Goal: Navigation & Orientation: Find specific page/section

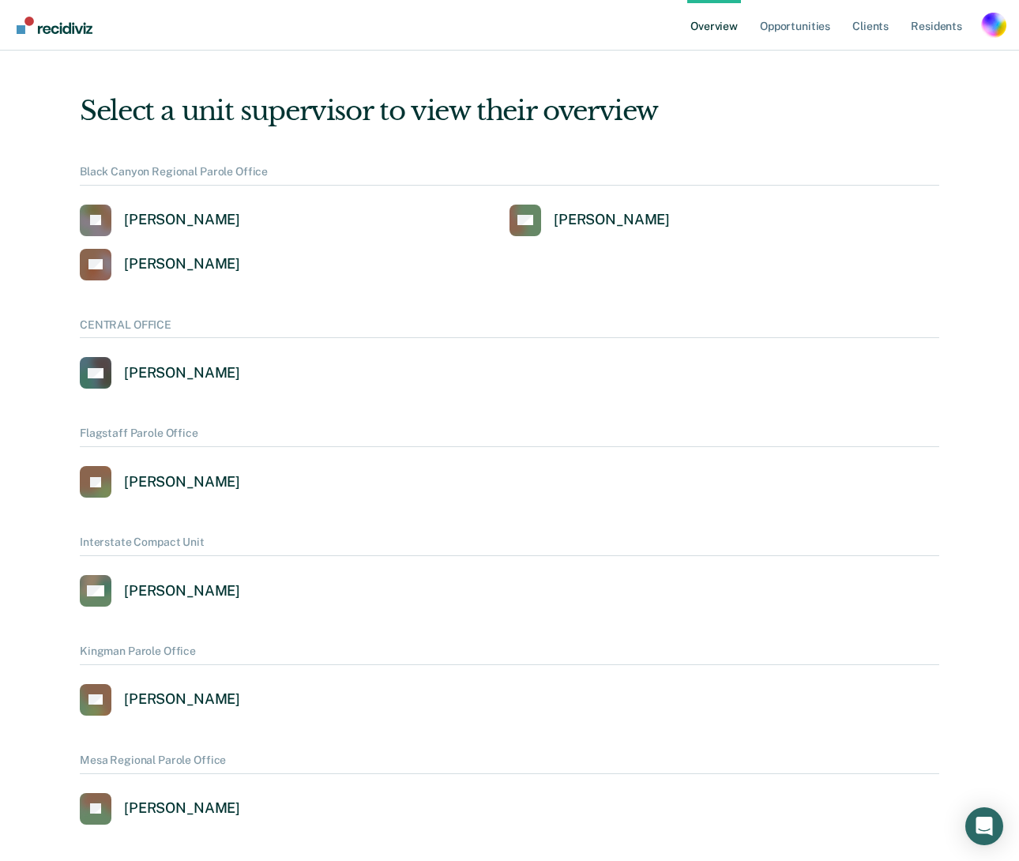
click at [986, 23] on div "Profile dropdown button" at bounding box center [993, 25] width 25 height 25
click at [885, 76] on link "Profile" at bounding box center [930, 72] width 102 height 13
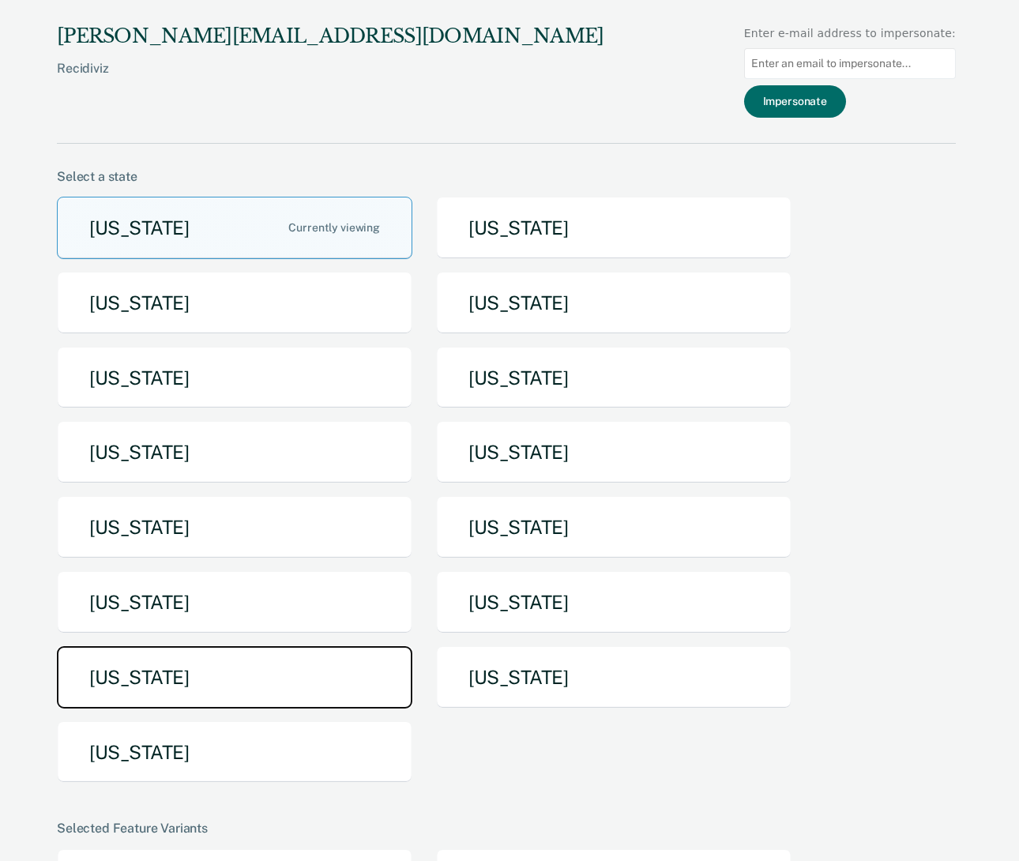
click at [179, 663] on button "[US_STATE]" at bounding box center [234, 677] width 355 height 62
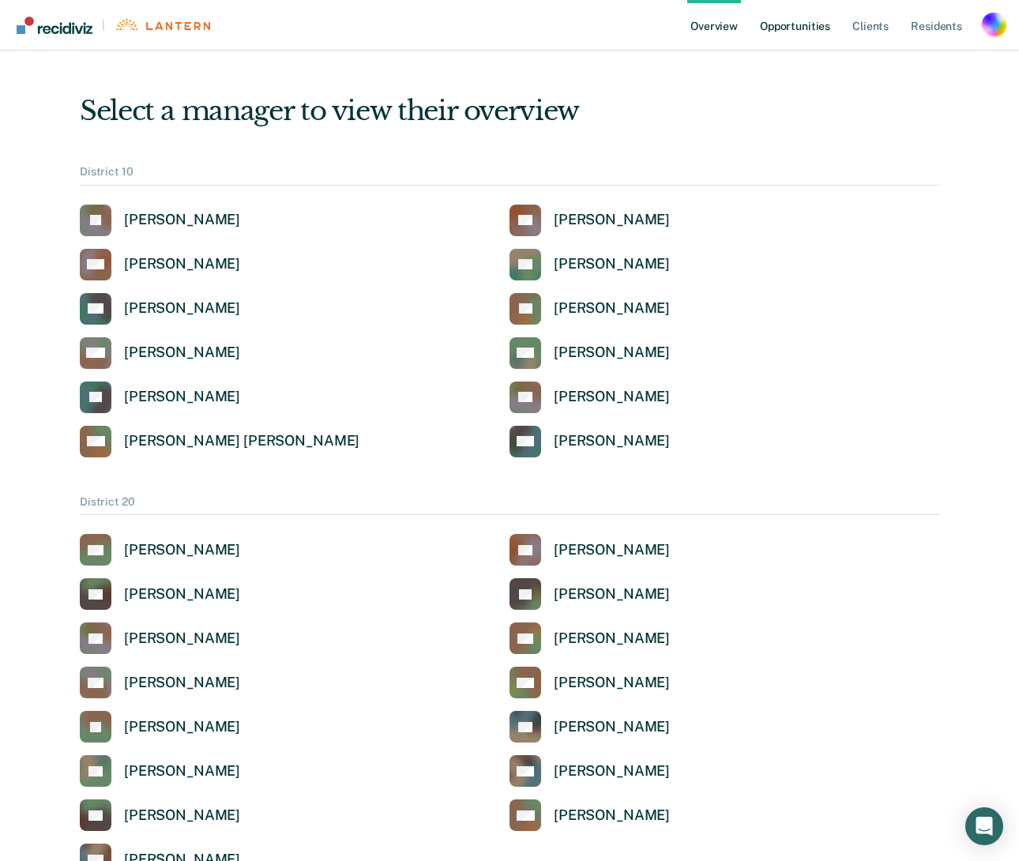
click at [800, 32] on link "Opportunities" at bounding box center [794, 25] width 77 height 51
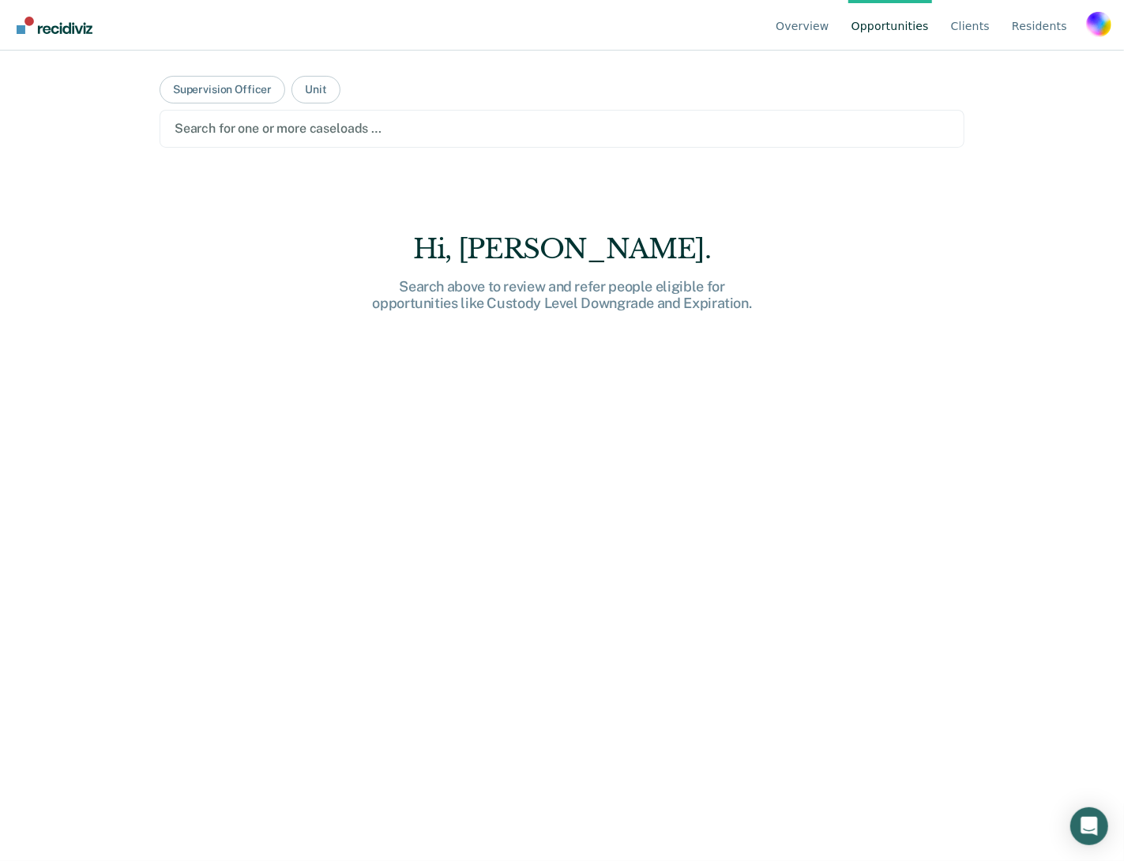
click at [236, 129] on div at bounding box center [561, 128] width 775 height 18
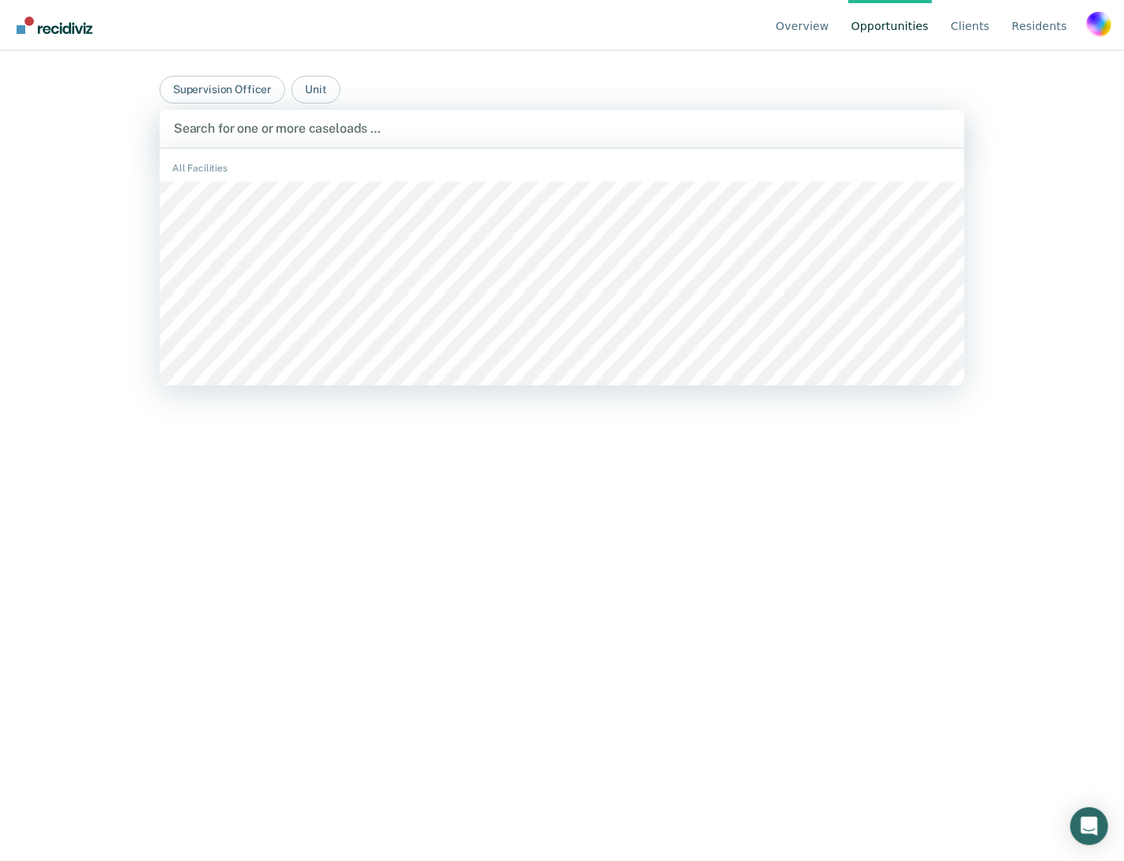
click at [95, 130] on div "Overview Opportunities Client s Resident s Profile How it works Go to Pathways …" at bounding box center [562, 430] width 1124 height 861
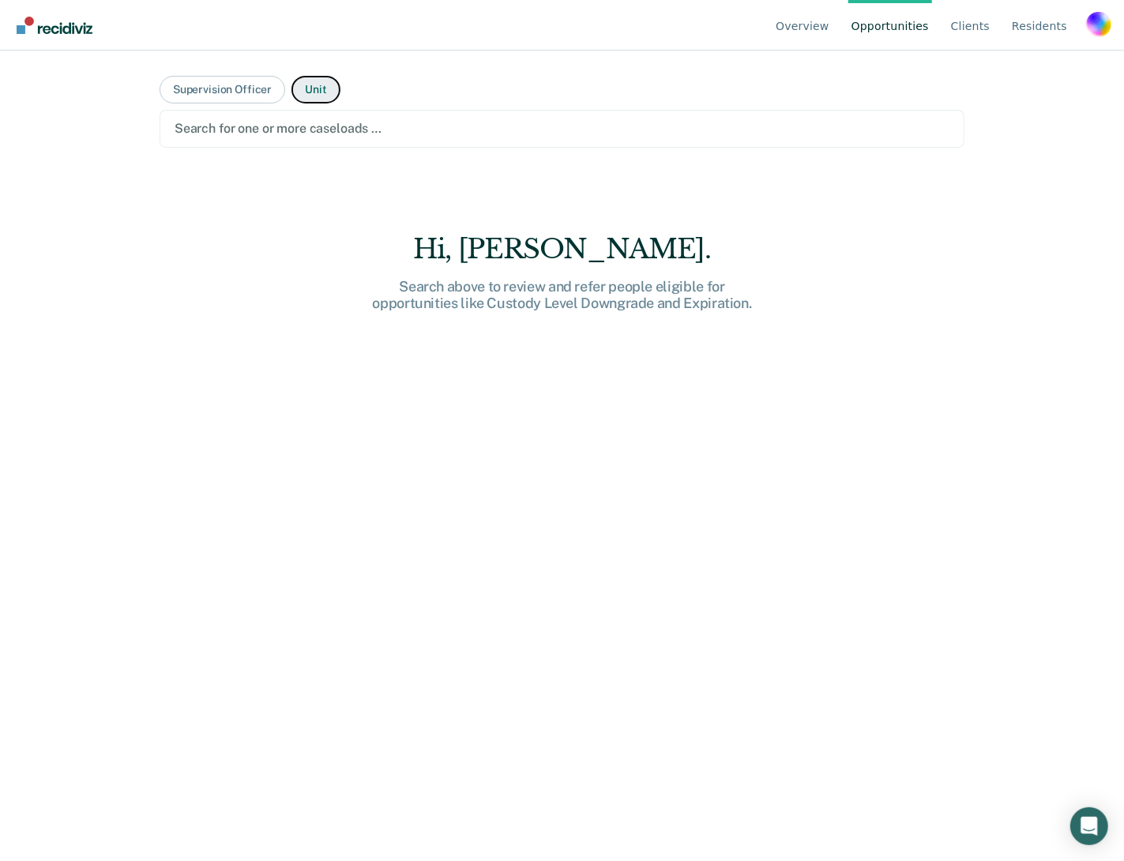
click at [314, 84] on button "Unit" at bounding box center [315, 90] width 48 height 28
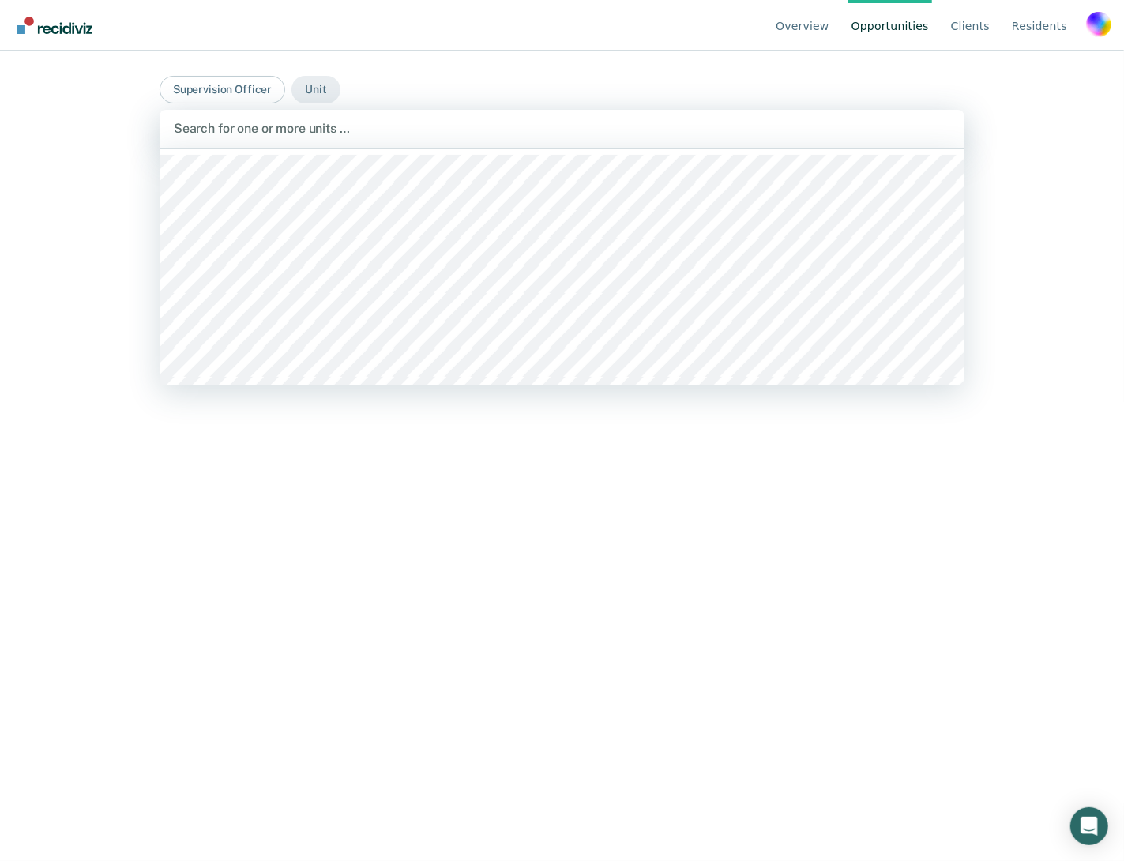
click at [322, 130] on div at bounding box center [562, 128] width 776 height 18
click at [225, 132] on div at bounding box center [562, 128] width 776 height 18
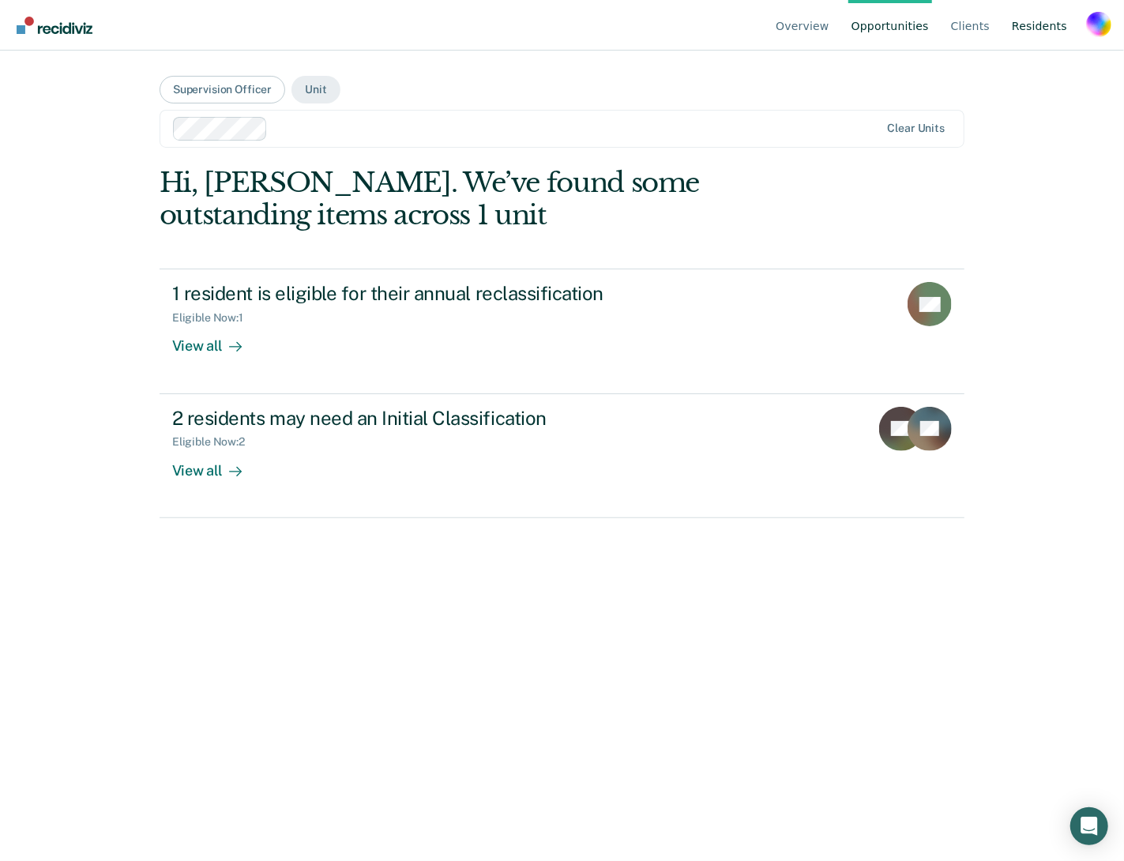
click at [1031, 34] on link "Resident s" at bounding box center [1039, 25] width 62 height 51
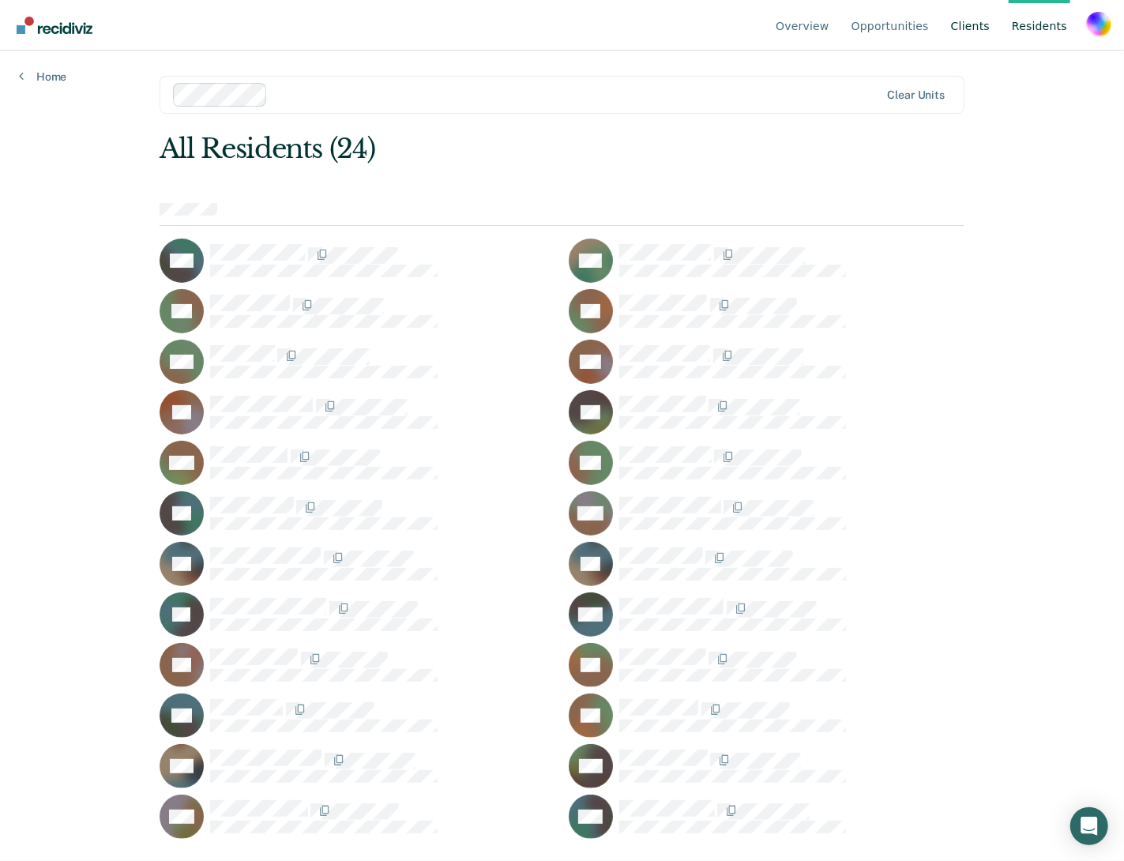
click at [965, 23] on link "Client s" at bounding box center [970, 25] width 45 height 51
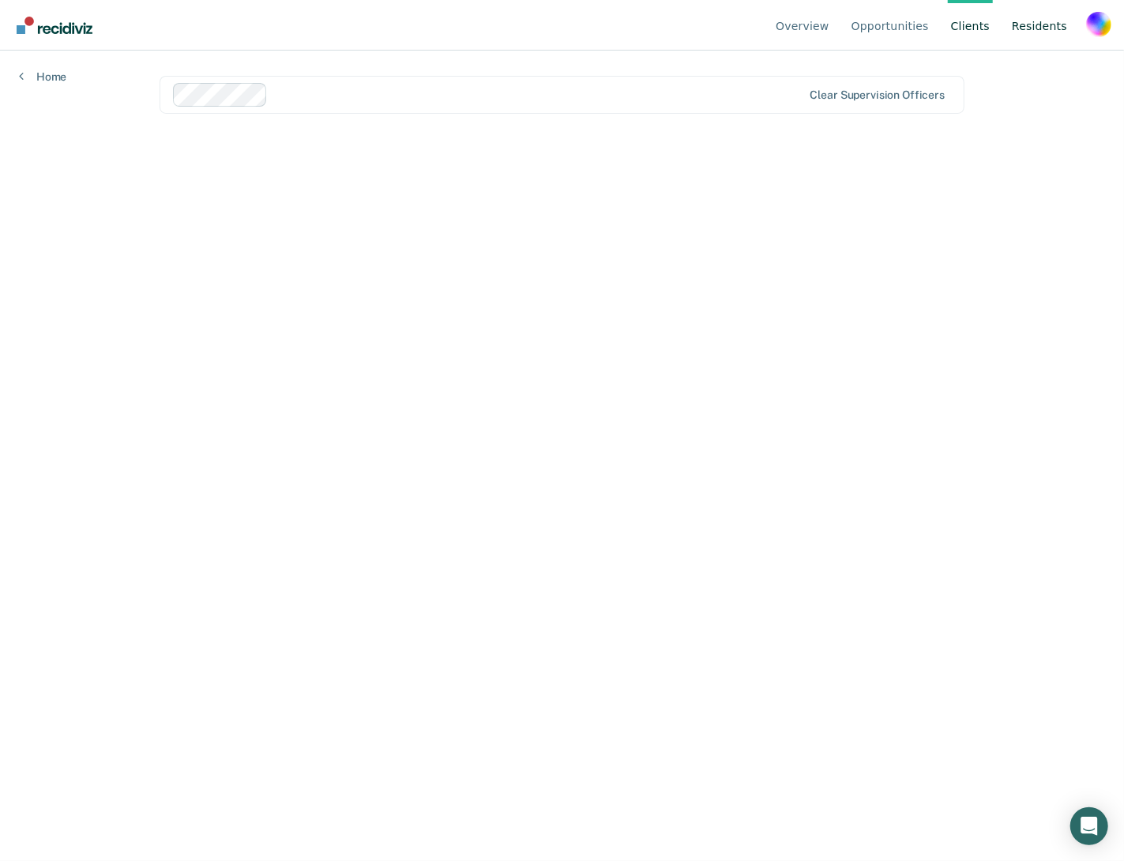
click at [1045, 23] on link "Resident s" at bounding box center [1039, 25] width 62 height 51
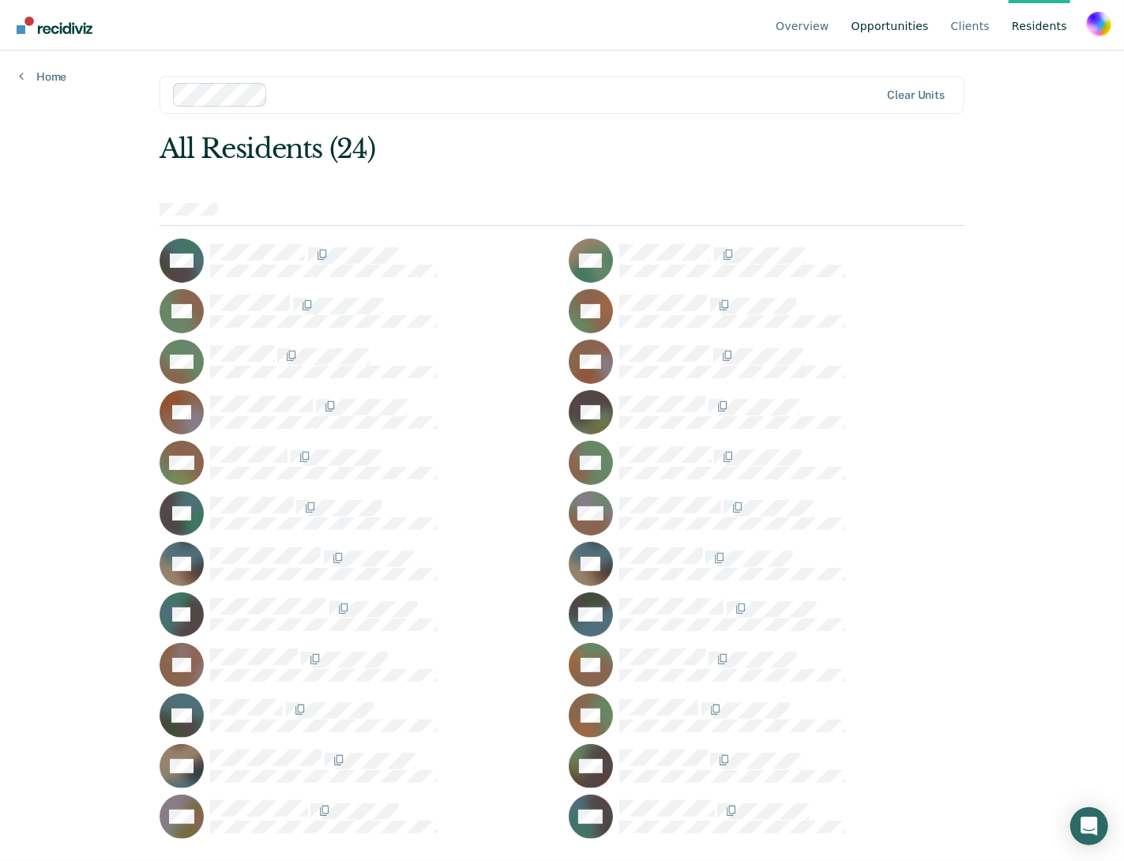
click at [921, 25] on link "Opportunities" at bounding box center [890, 25] width 84 height 51
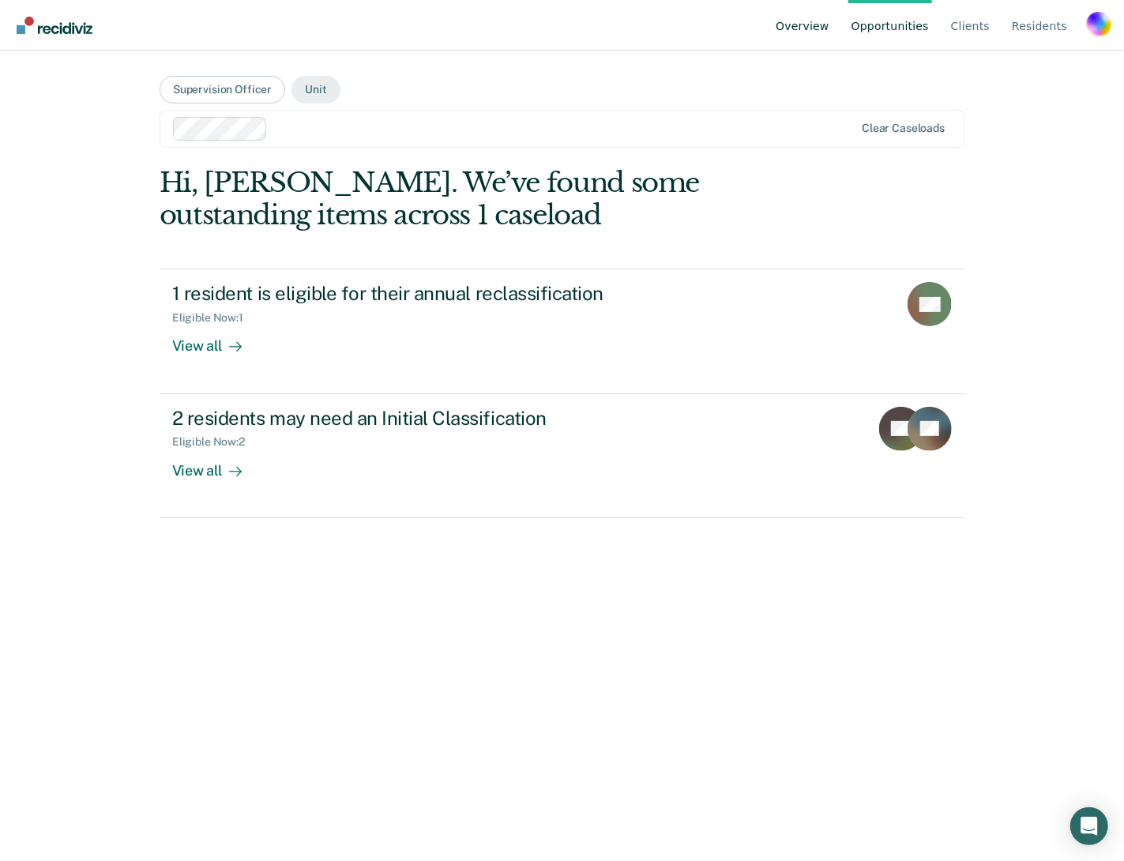
click at [821, 31] on link "Overview" at bounding box center [802, 25] width 60 height 51
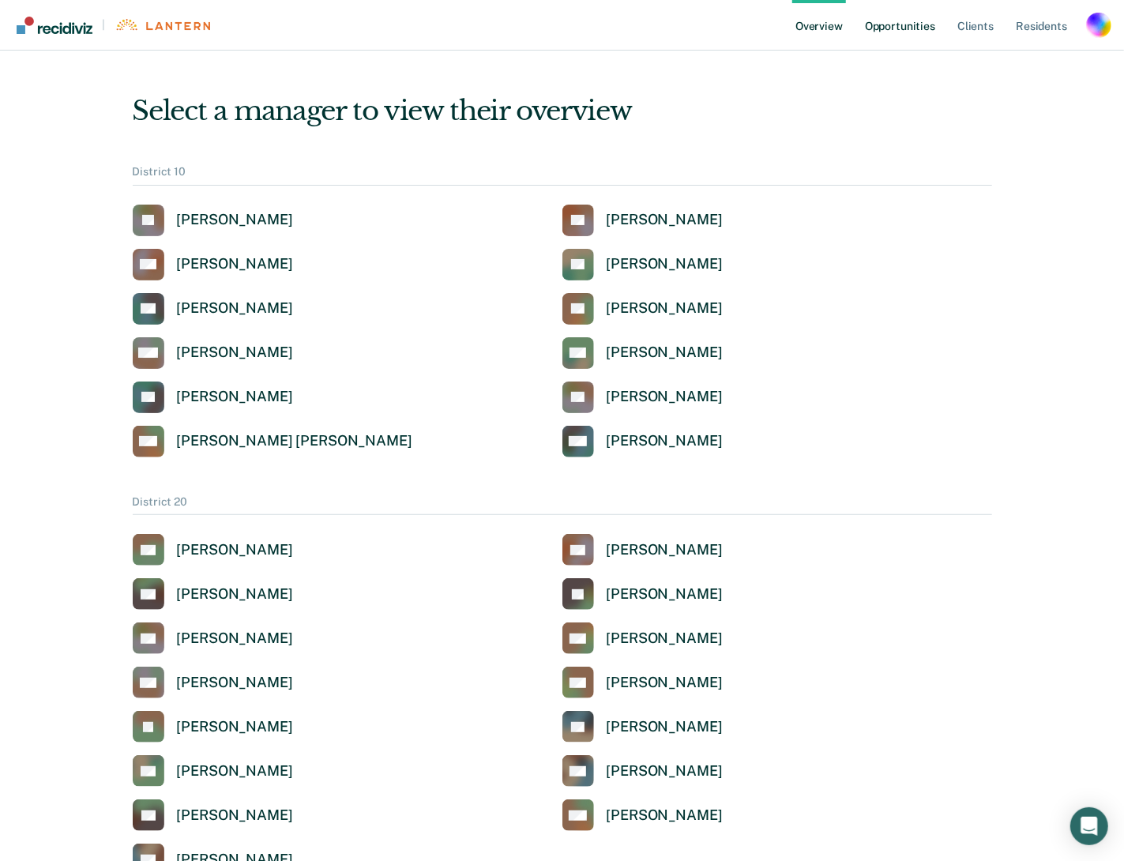
click at [896, 23] on link "Opportunities" at bounding box center [899, 25] width 77 height 51
